Goal: Information Seeking & Learning: Learn about a topic

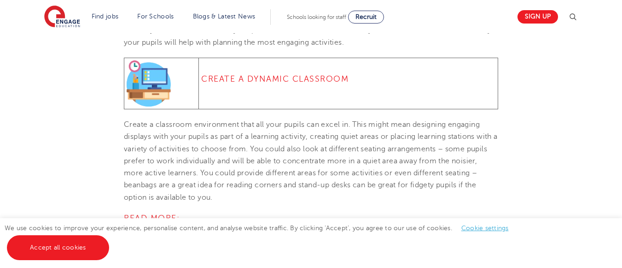
scroll to position [1263, 0]
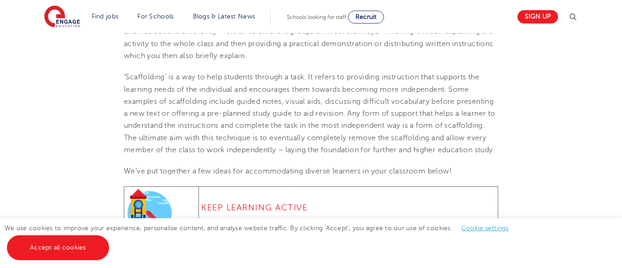
scroll to position [586, 0]
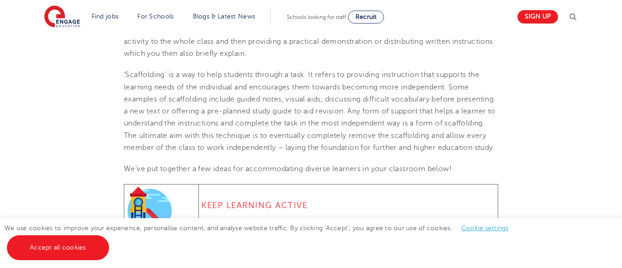
click at [231, 107] on span "‘Scaffolding’ is a way to help students through a task. It refers to providing …" at bounding box center [310, 110] width 372 height 81
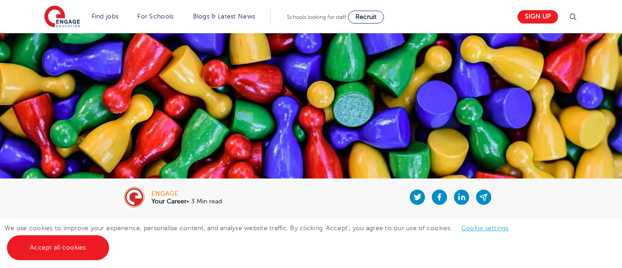
scroll to position [0, 0]
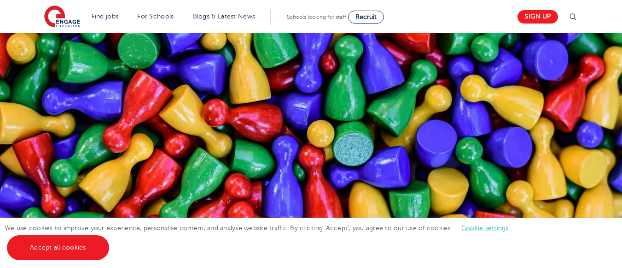
drag, startPoint x: 346, startPoint y: 176, endPoint x: 300, endPoint y: 155, distance: 50.3
click at [300, 155] on img at bounding box center [311, 150] width 622 height 235
